Goal: Task Accomplishment & Management: Manage account settings

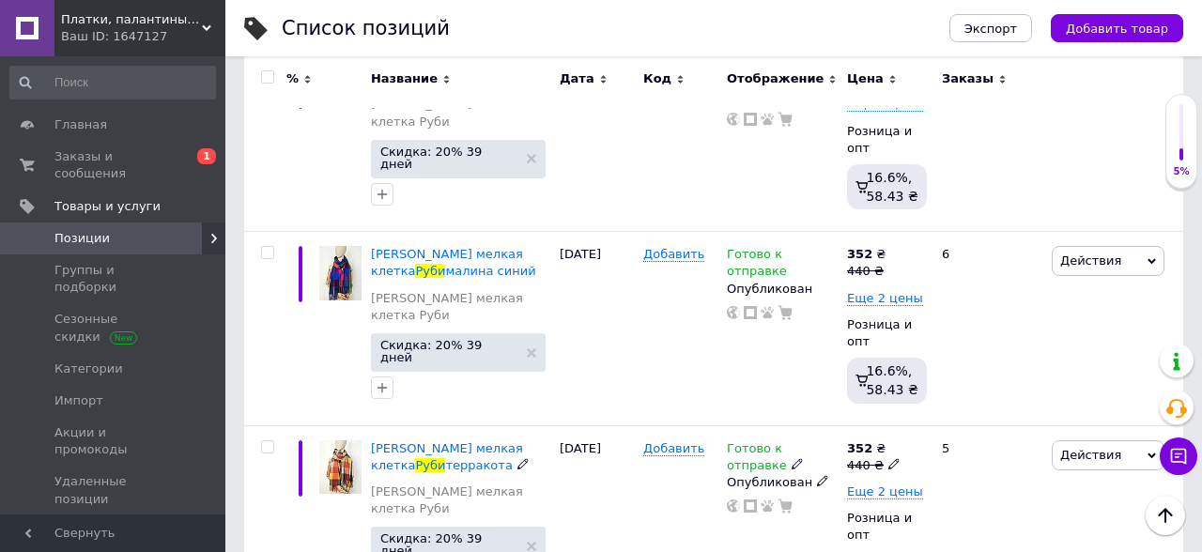
scroll to position [0, 98]
click at [126, 161] on span "Заказы и сообщения" at bounding box center [113, 165] width 119 height 34
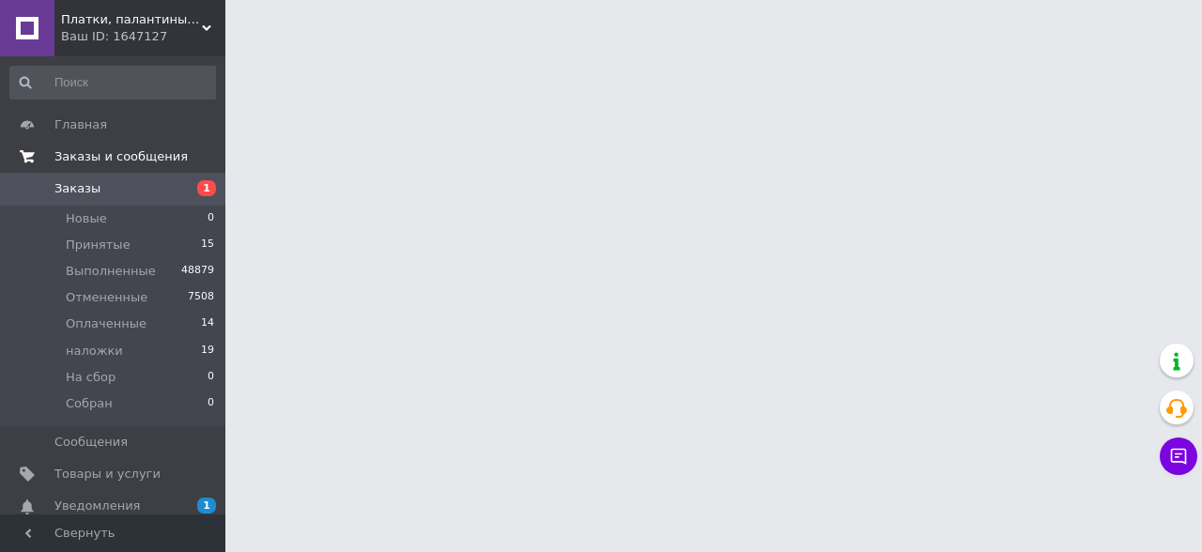
click at [152, 161] on span "Заказы и сообщения" at bounding box center [120, 156] width 133 height 17
click at [153, 161] on span "Заказы и сообщения" at bounding box center [120, 156] width 133 height 17
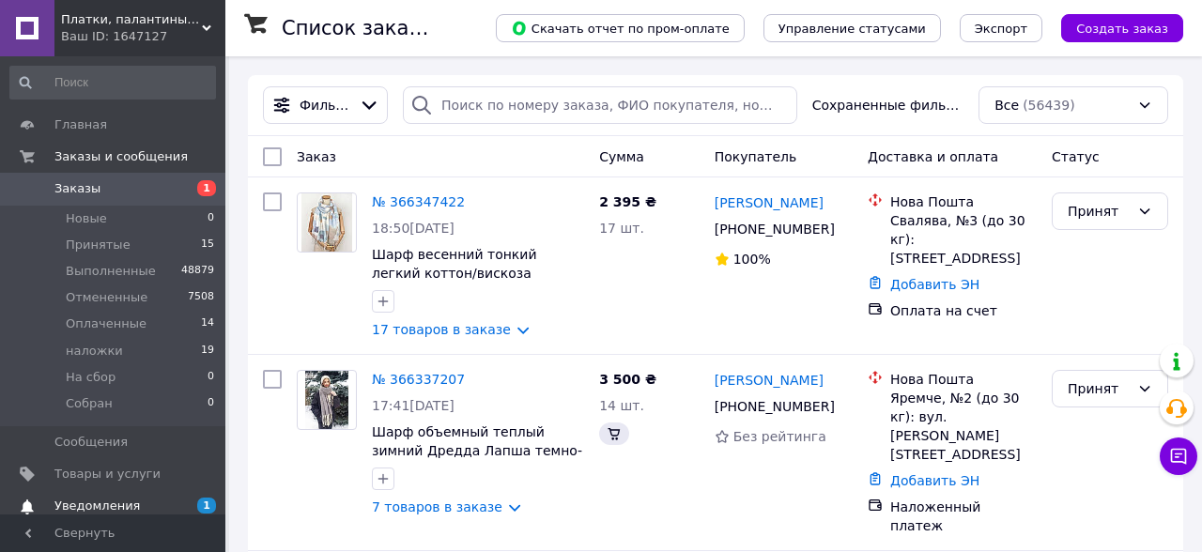
click at [100, 505] on span "Уведомления" at bounding box center [96, 506] width 85 height 17
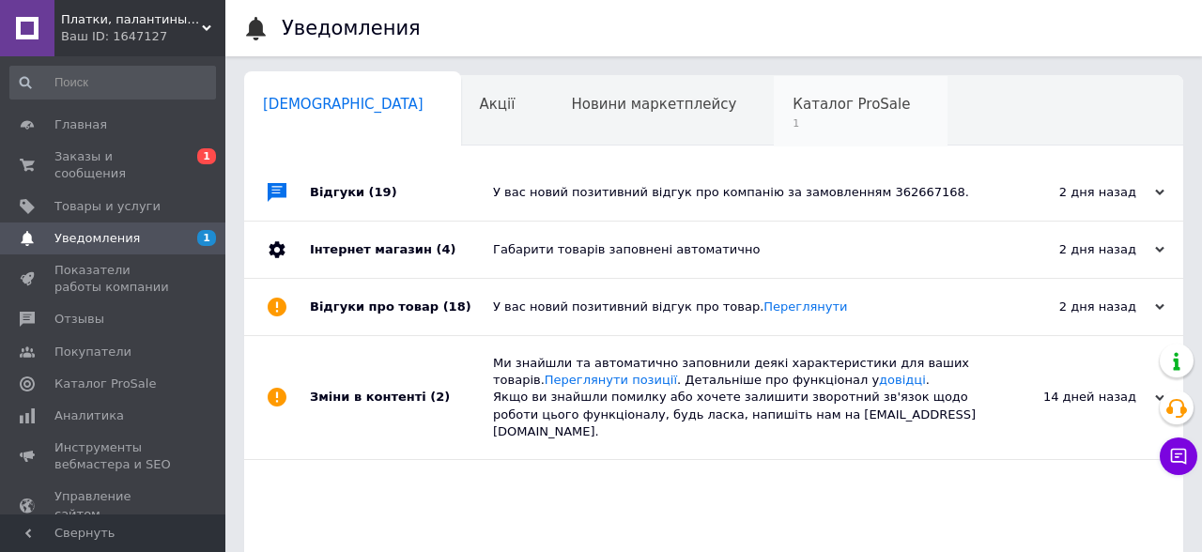
click at [792, 125] on span "1" at bounding box center [850, 123] width 117 height 14
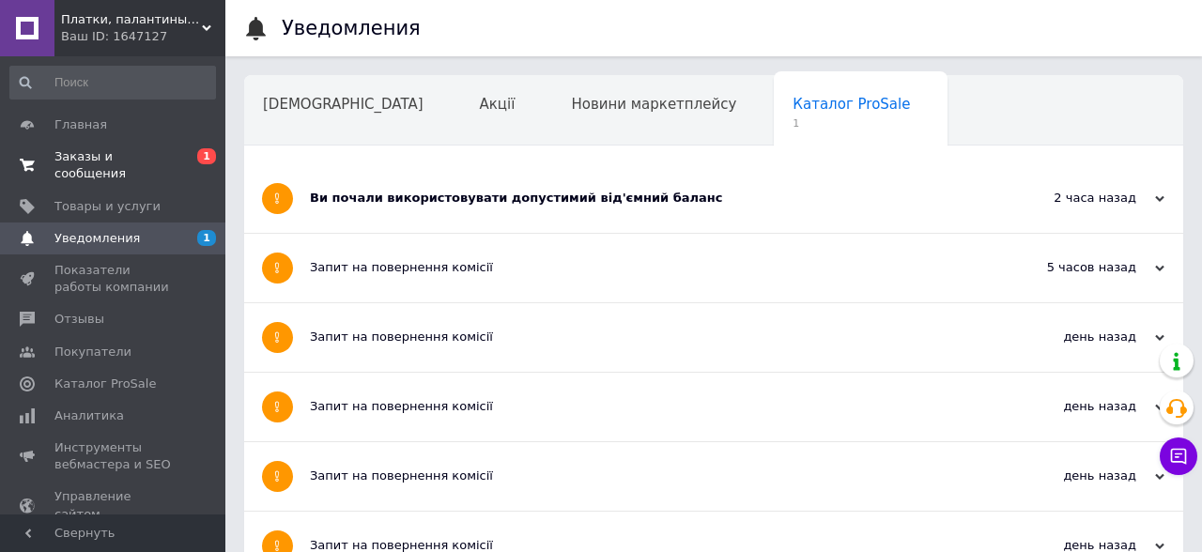
click at [84, 161] on span "Заказы и сообщения" at bounding box center [113, 165] width 119 height 34
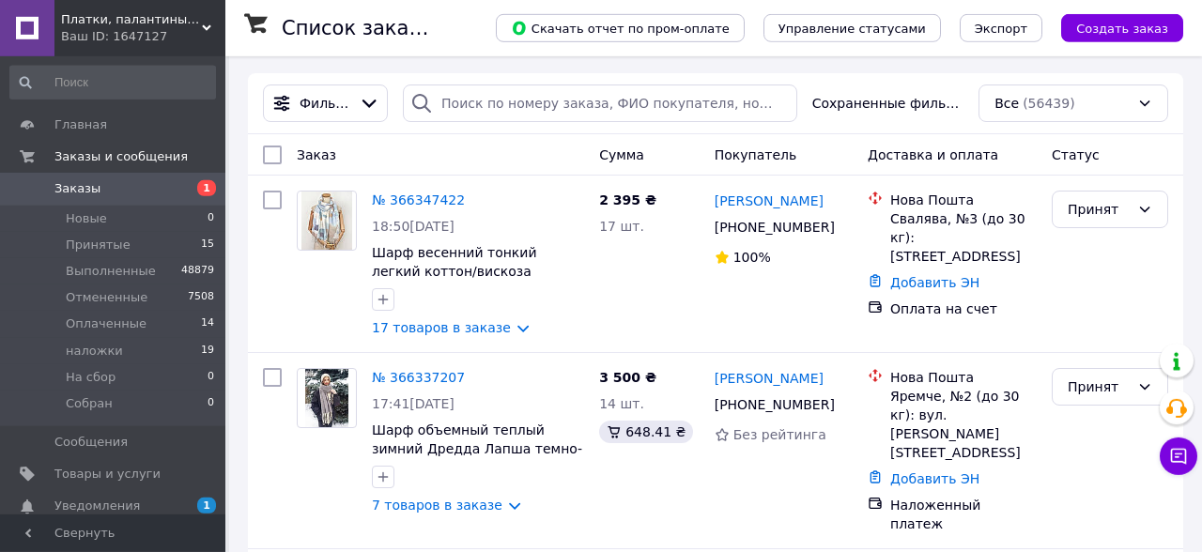
scroll to position [195, 0]
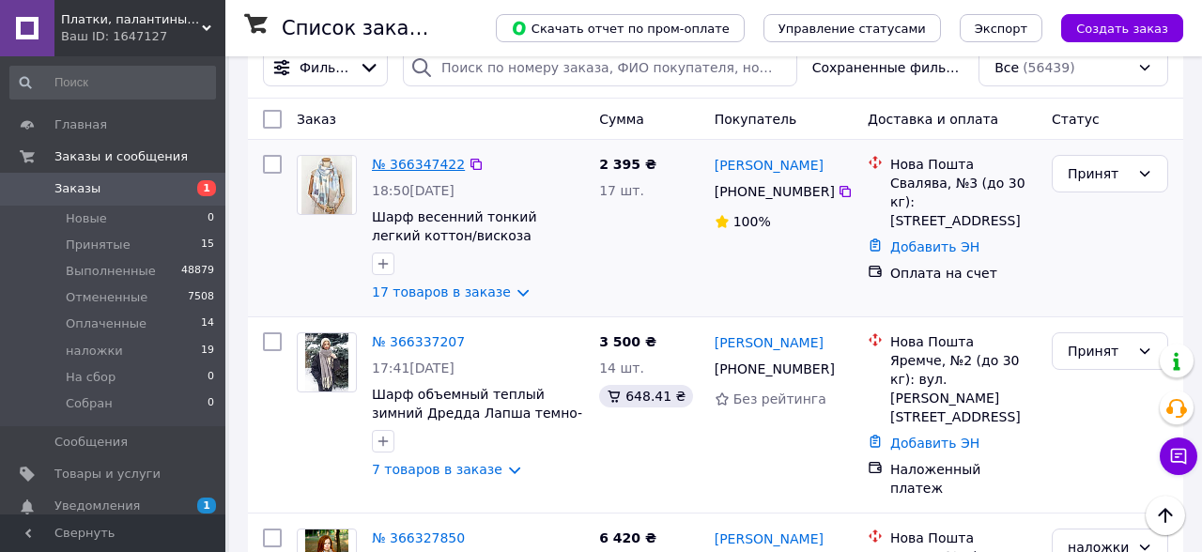
click at [416, 159] on link "№ 366347422" at bounding box center [418, 164] width 93 height 15
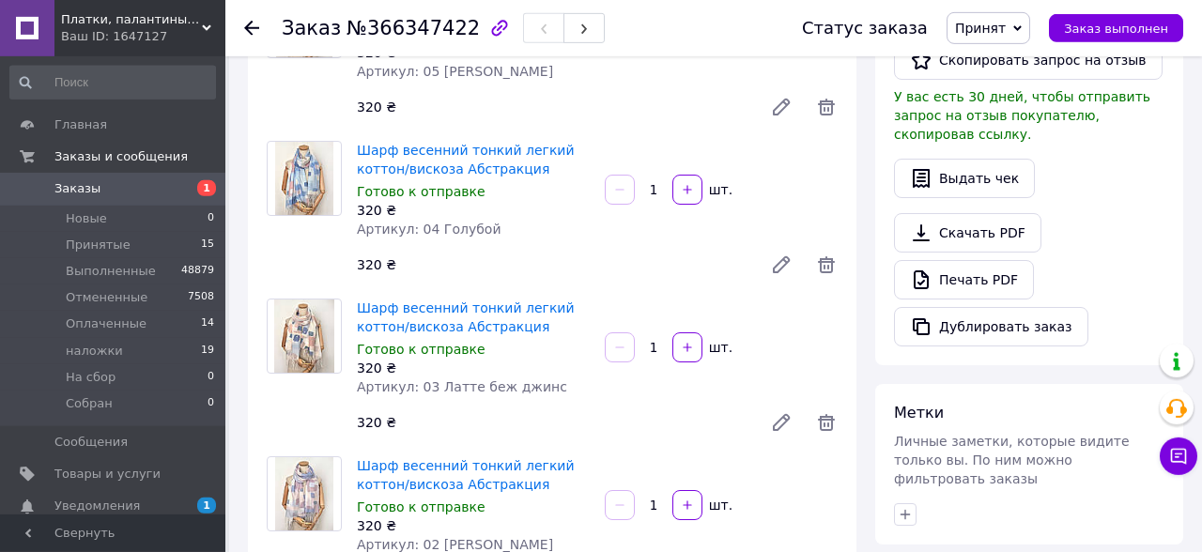
scroll to position [683, 0]
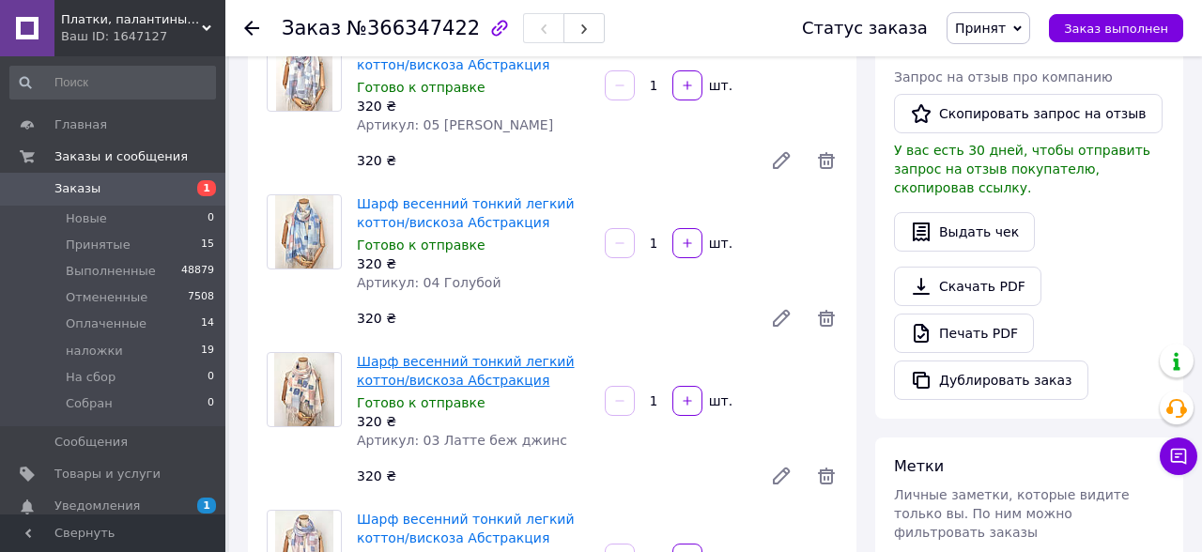
click at [486, 354] on link "Шарф весенний тонкий легкий коттон/вискоза Абстракция" at bounding box center [466, 371] width 218 height 34
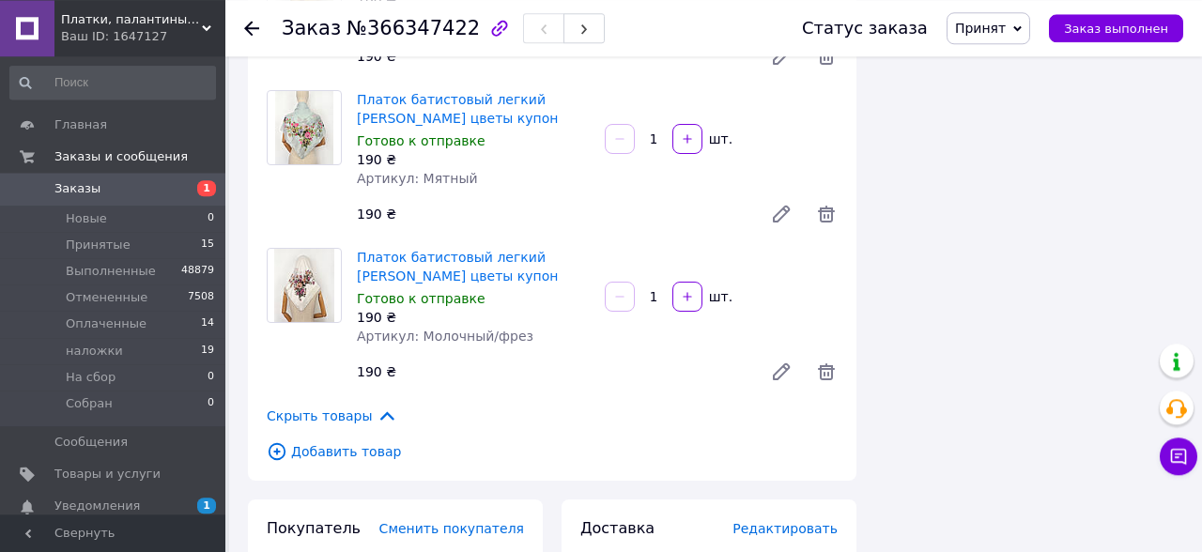
scroll to position [2636, 0]
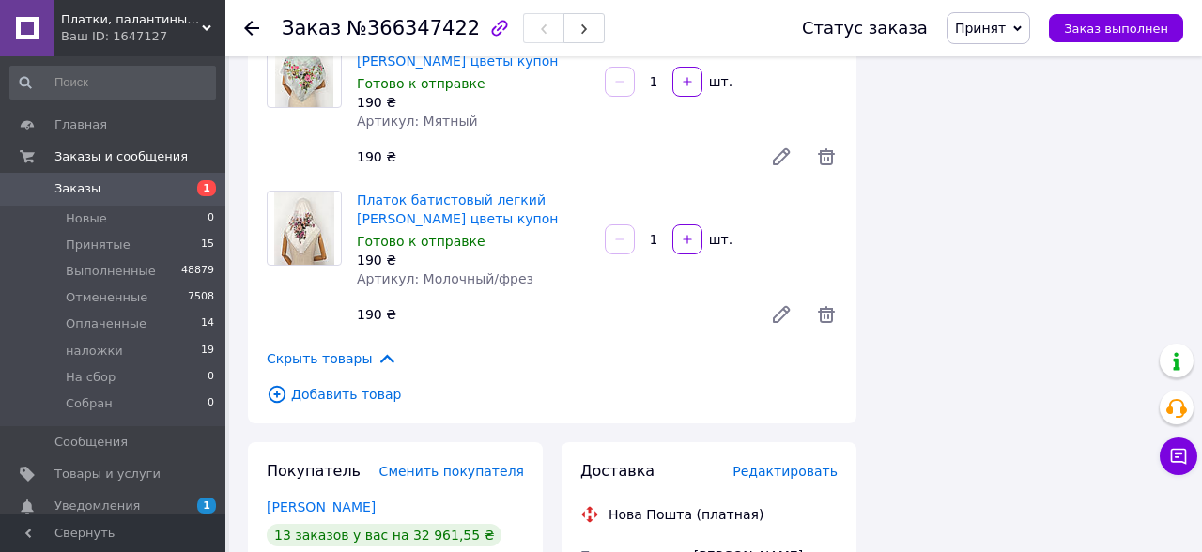
click at [252, 31] on icon at bounding box center [251, 28] width 15 height 15
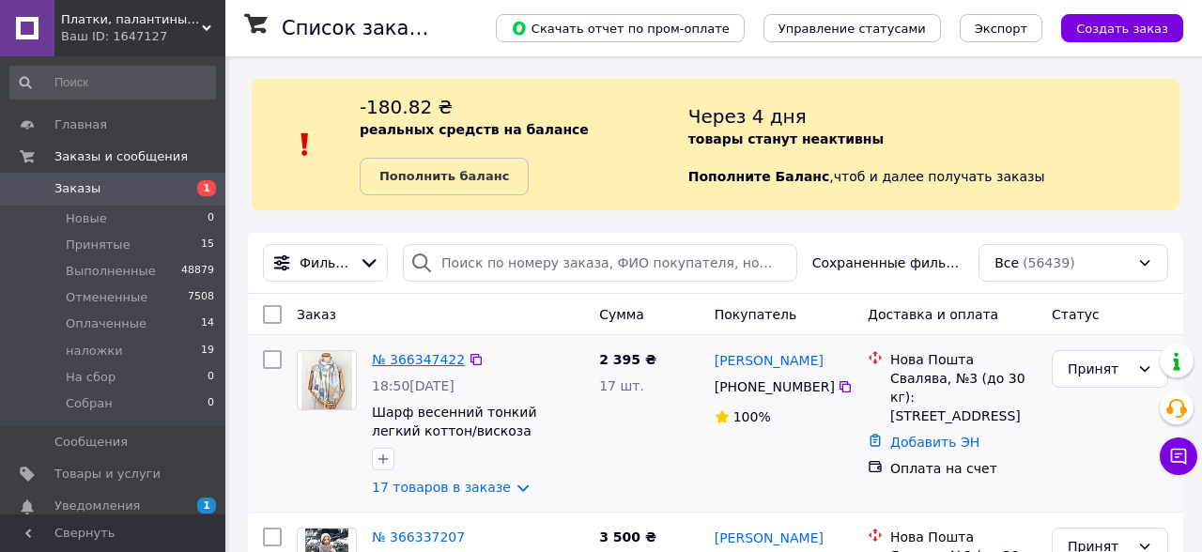
click at [418, 367] on link "№ 366347422" at bounding box center [418, 359] width 93 height 15
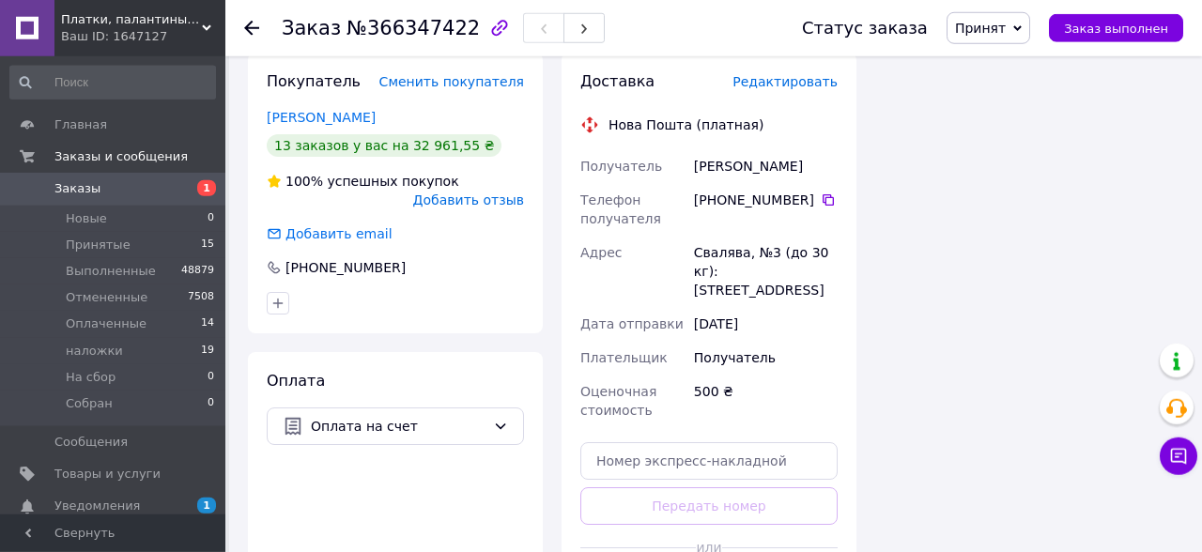
scroll to position [3026, 0]
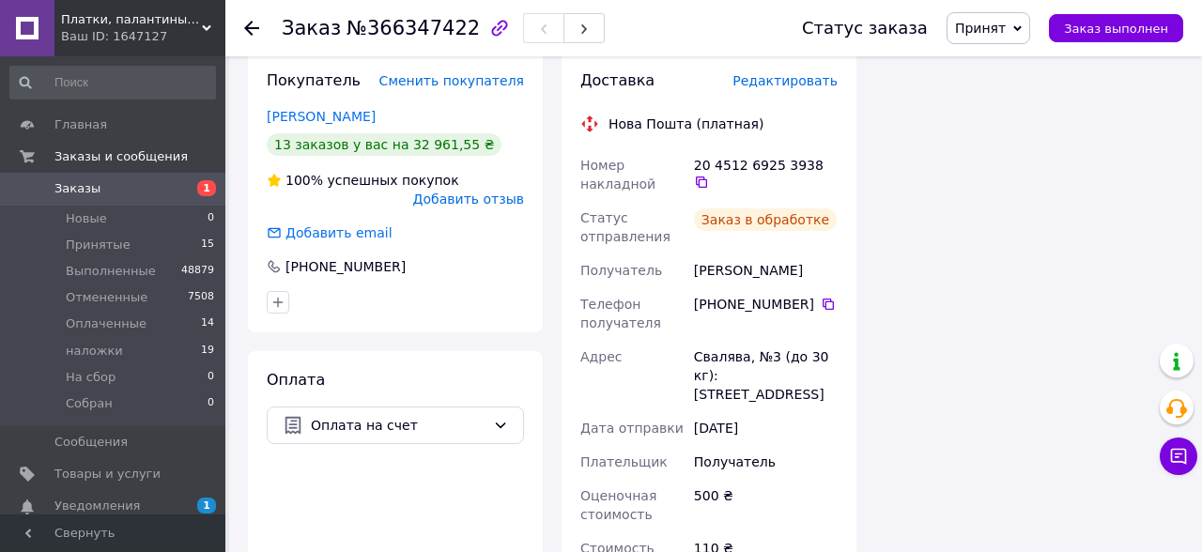
scroll to position [2929, 0]
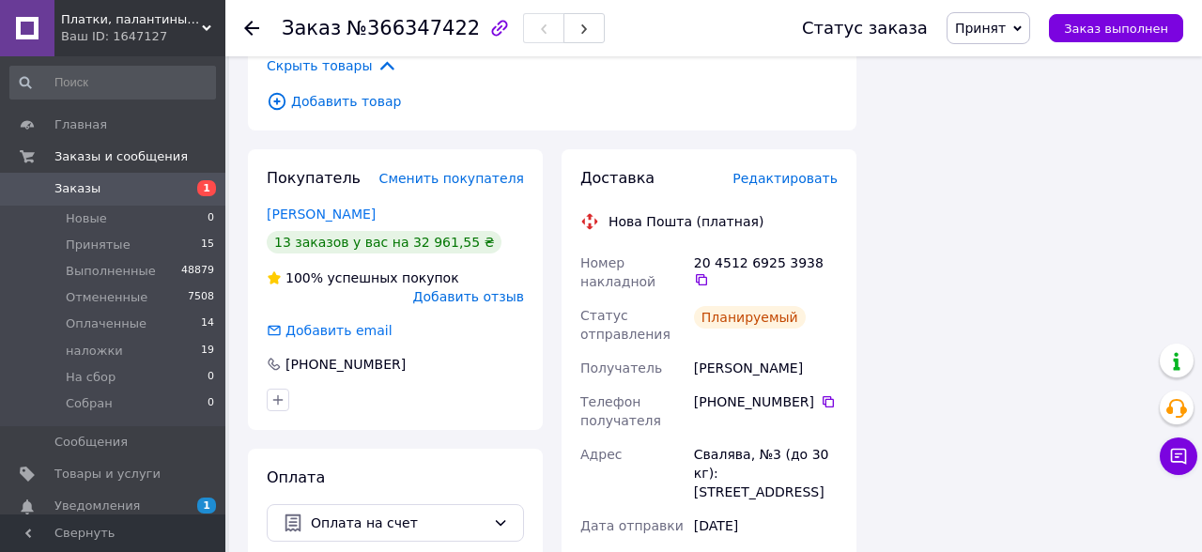
click at [250, 29] on icon at bounding box center [251, 28] width 15 height 15
